Goal: Register for event/course

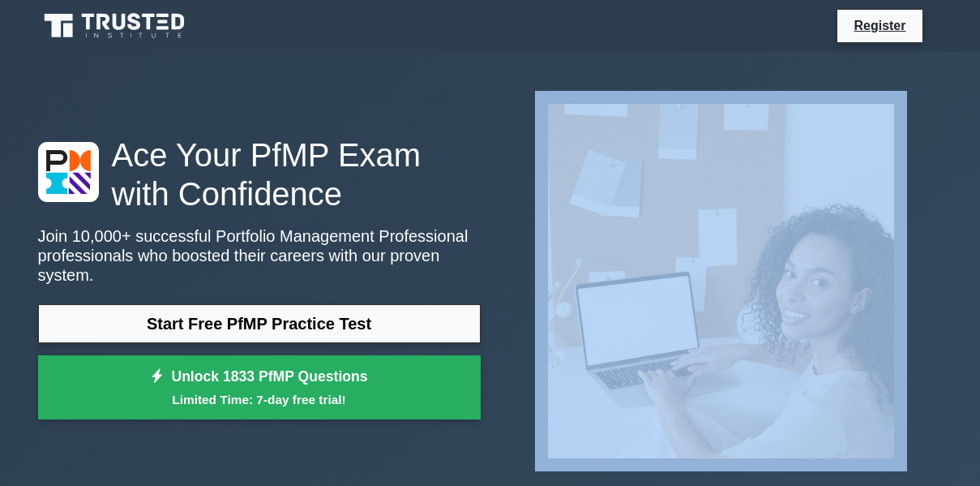
drag, startPoint x: 978, startPoint y: 43, endPoint x: 991, endPoint y: 87, distance: 45.7
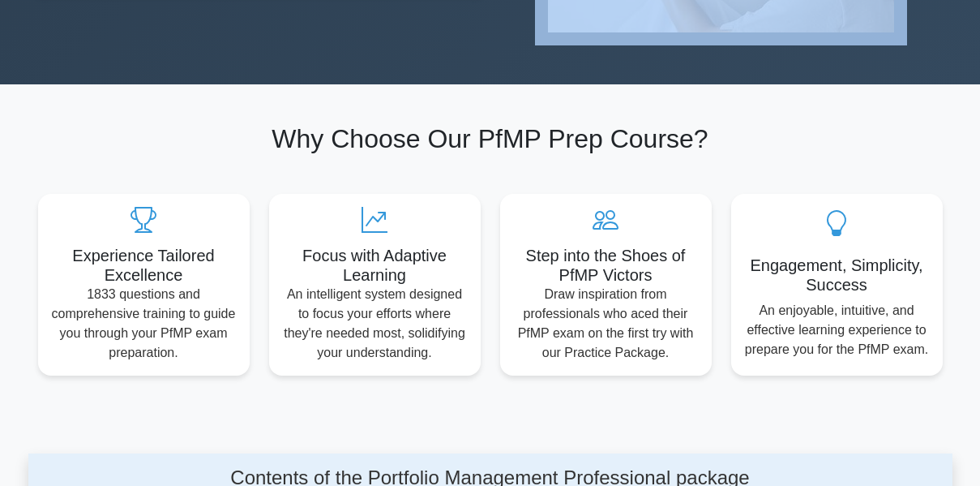
scroll to position [458, 0]
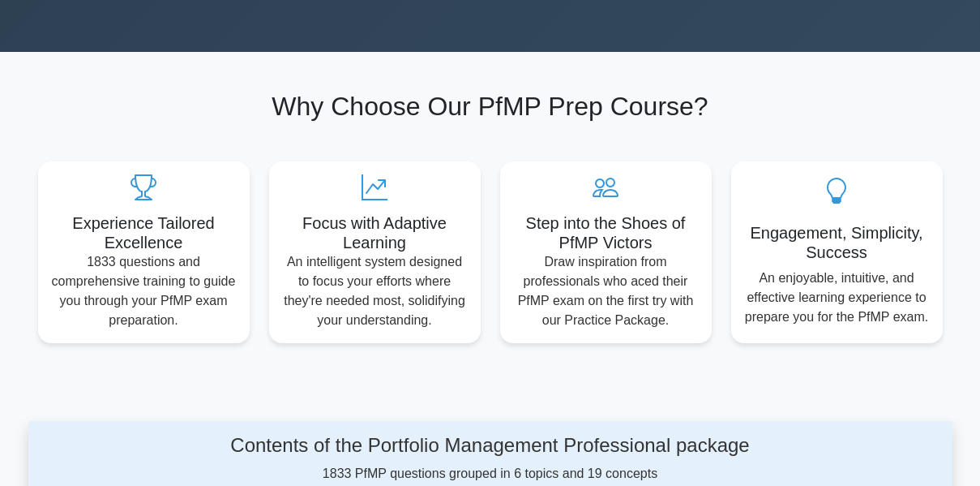
click at [898, 111] on h2 "Why Choose Our PfMP Prep Course?" at bounding box center [490, 106] width 905 height 31
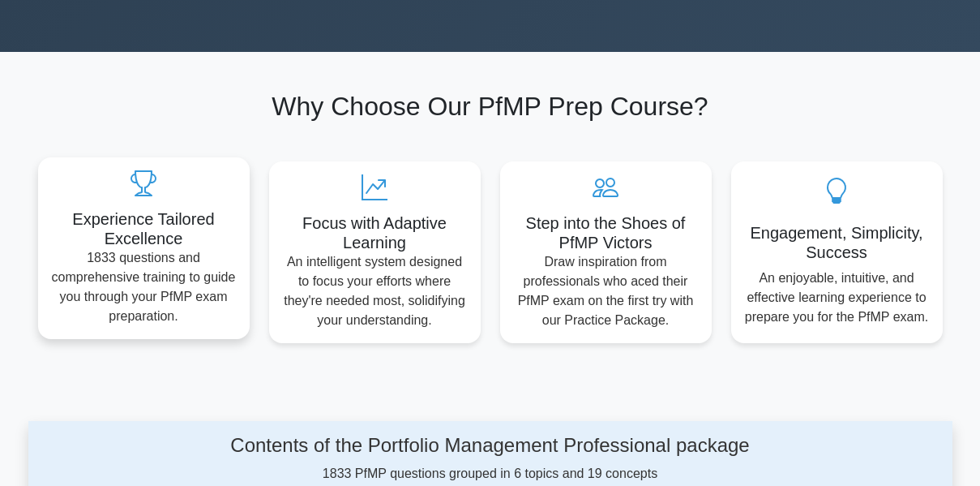
click at [210, 238] on h5 "Experience Tailored Excellence" at bounding box center [144, 228] width 186 height 39
click at [205, 258] on p "1833 questions and comprehensive training to guide you through your PfMP exam p…" at bounding box center [144, 287] width 186 height 78
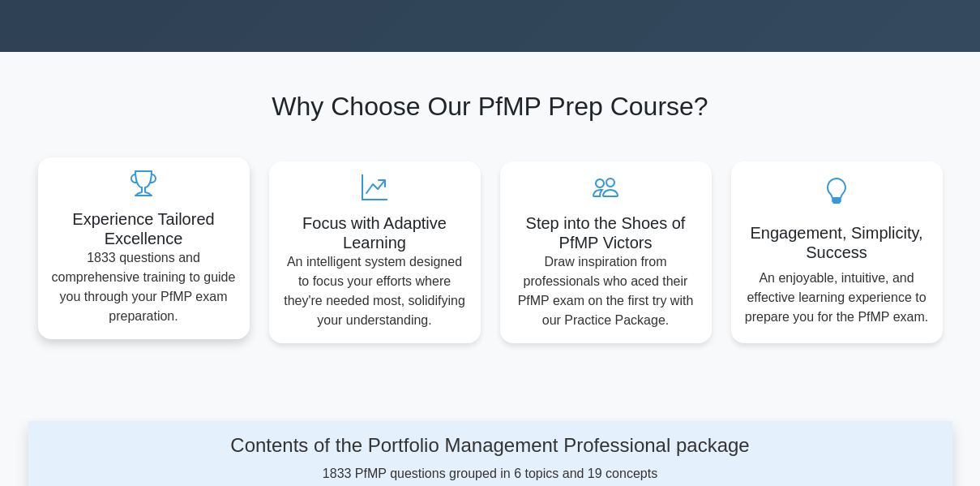
click at [191, 234] on h5 "Experience Tailored Excellence" at bounding box center [144, 228] width 186 height 39
